Goal: Check status: Check status

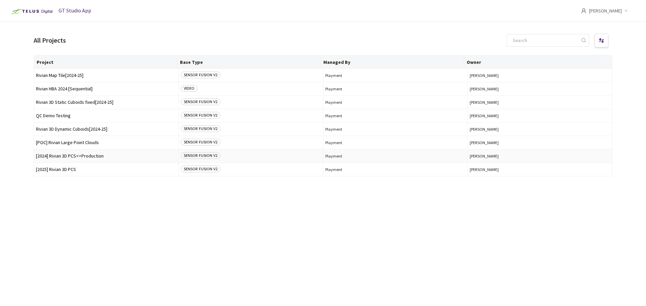
click at [84, 159] on td "[2024] Rivian 3D PCS<>Production" at bounding box center [106, 156] width 145 height 13
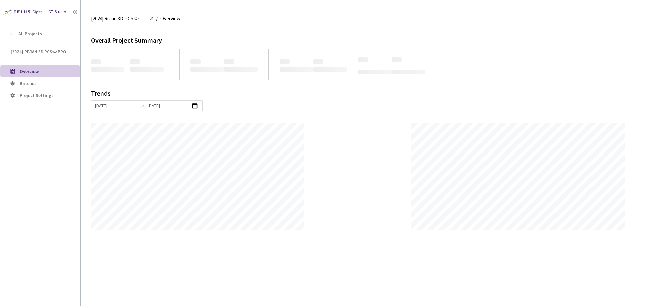
scroll to position [306, 646]
click at [47, 80] on li "Batches" at bounding box center [40, 83] width 80 height 12
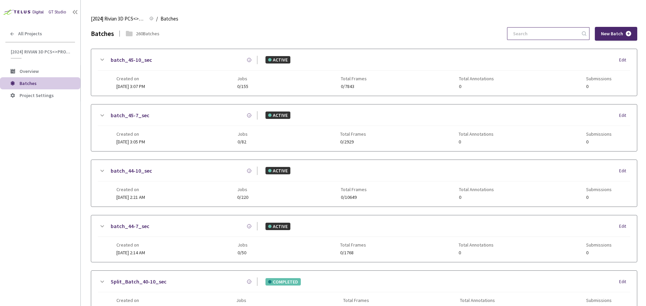
click at [533, 34] on input at bounding box center [545, 34] width 72 height 12
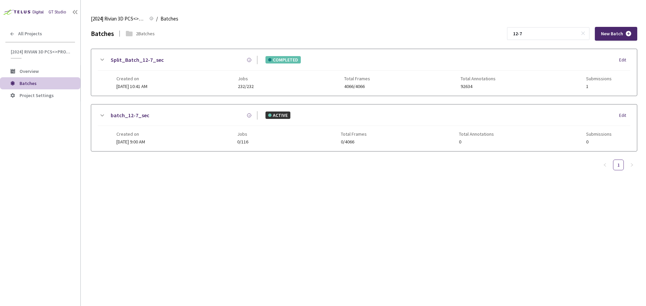
type input "12-7"
click at [148, 63] on link "Split_Batch_12-7_sec" at bounding box center [137, 60] width 53 height 8
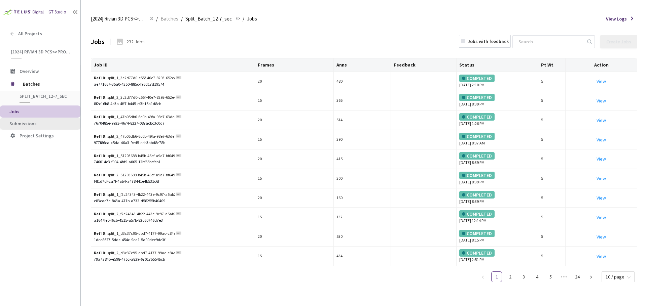
click at [52, 126] on span "Submissions" at bounding box center [42, 124] width 66 height 6
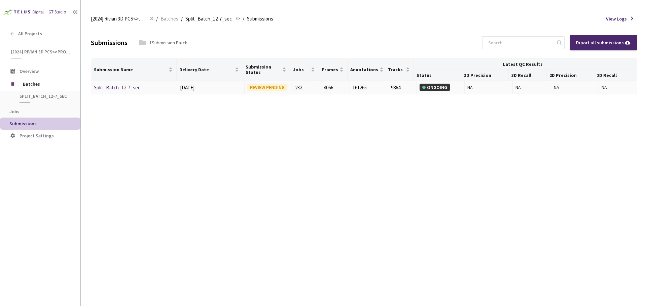
click at [126, 88] on link "Split_Batch_12-7_sec" at bounding box center [117, 87] width 46 height 6
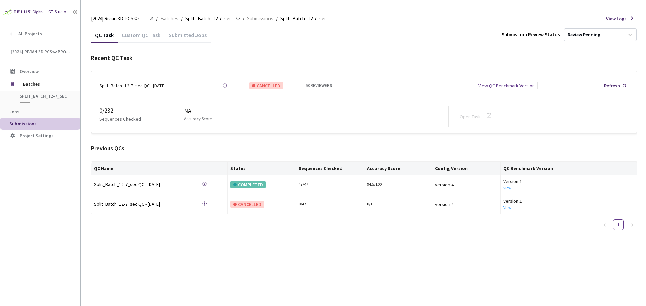
click at [147, 38] on div "Custom QC Task" at bounding box center [141, 37] width 47 height 11
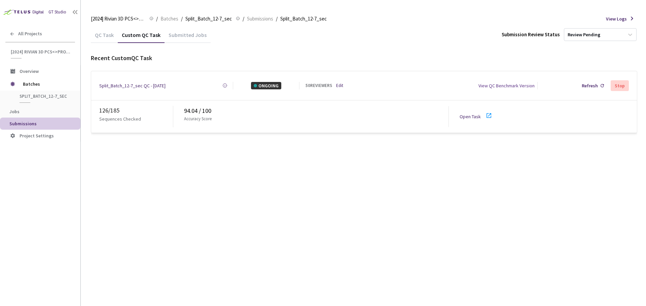
click at [486, 117] on link at bounding box center [489, 118] width 8 height 6
